Goal: Navigation & Orientation: Find specific page/section

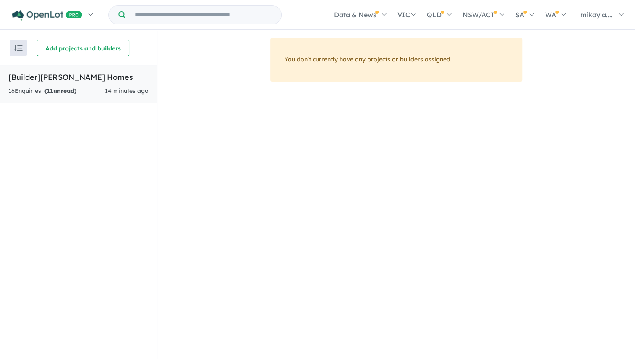
click at [125, 89] on span "14 minutes ago" at bounding box center [127, 91] width 44 height 8
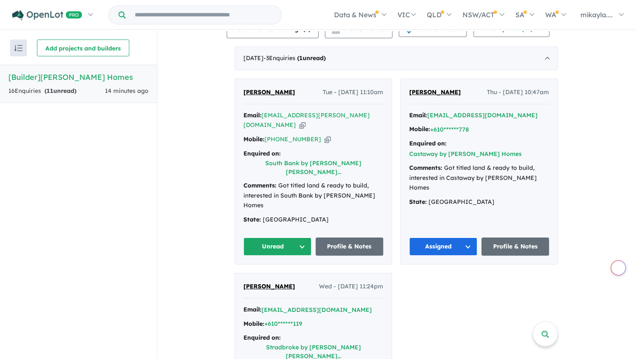
scroll to position [134, 0]
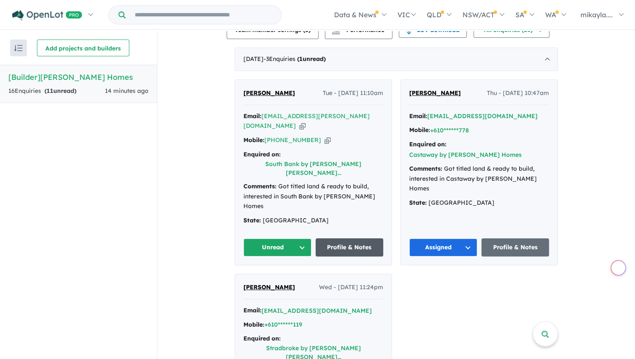
click at [365, 238] on link "Profile & Notes" at bounding box center [350, 247] width 68 height 18
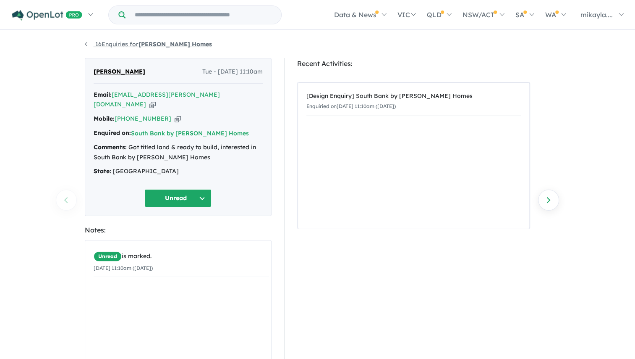
click at [86, 42] on link "16 Enquiries for G.J. Gardner Homes" at bounding box center [148, 44] width 127 height 8
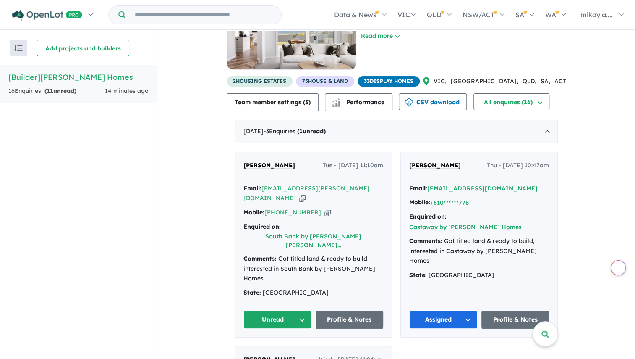
scroll to position [64, 0]
